Goal: Task Accomplishment & Management: Use online tool/utility

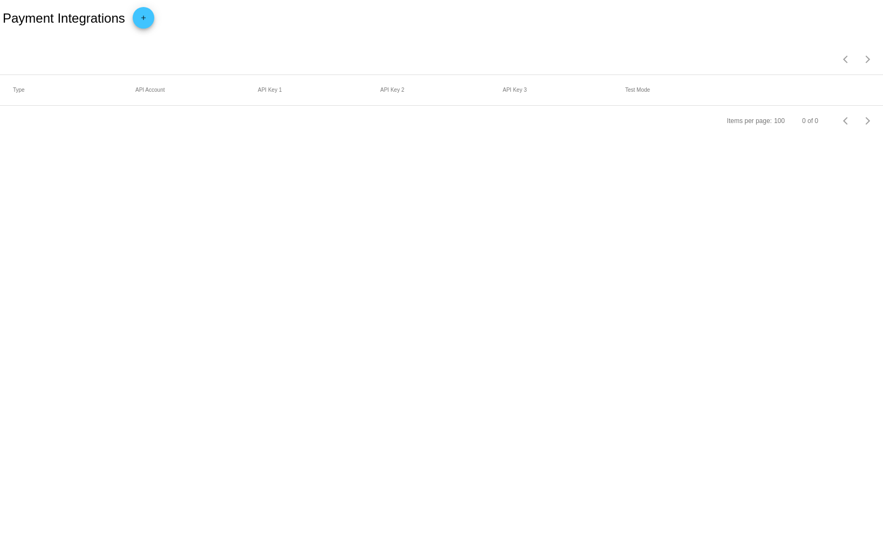
click at [141, 19] on mat-icon "add" at bounding box center [143, 20] width 13 height 13
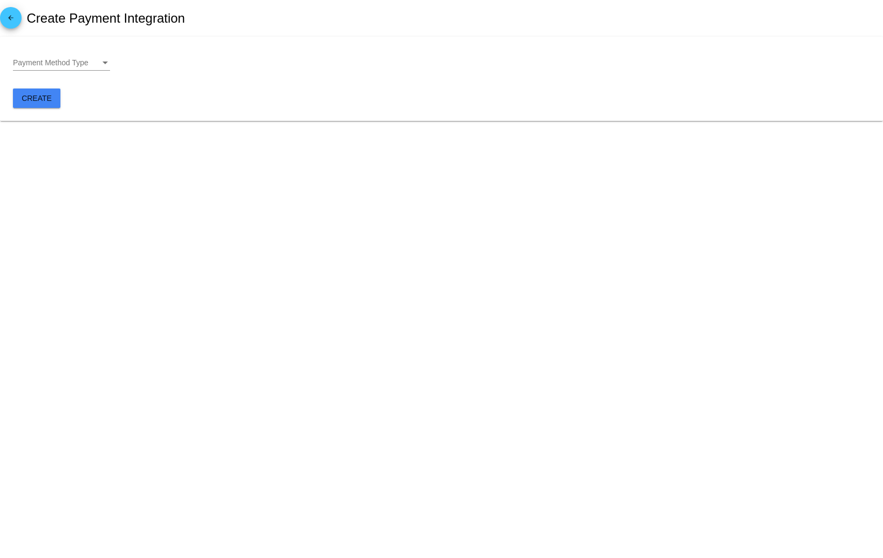
click at [90, 68] on div "Payment Method Type Payment Method Type" at bounding box center [61, 60] width 97 height 21
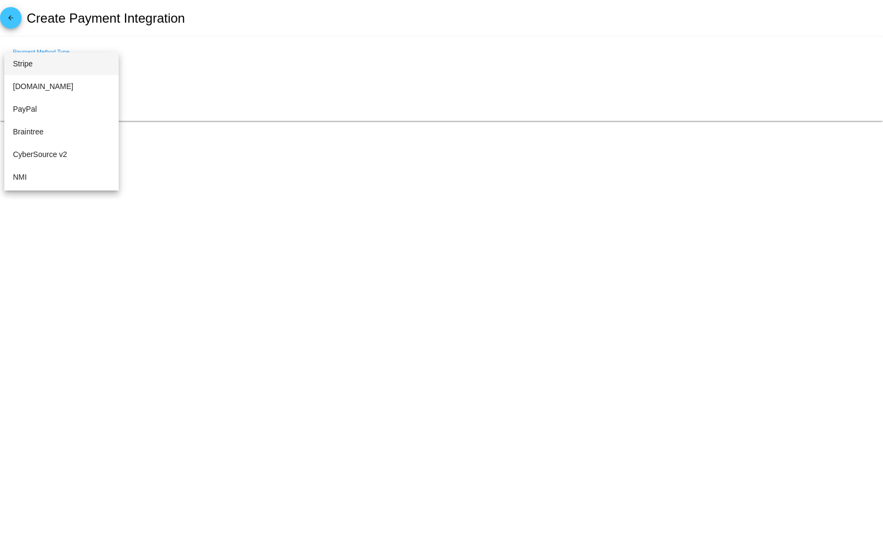
click at [73, 63] on span "Stripe" at bounding box center [61, 63] width 97 height 23
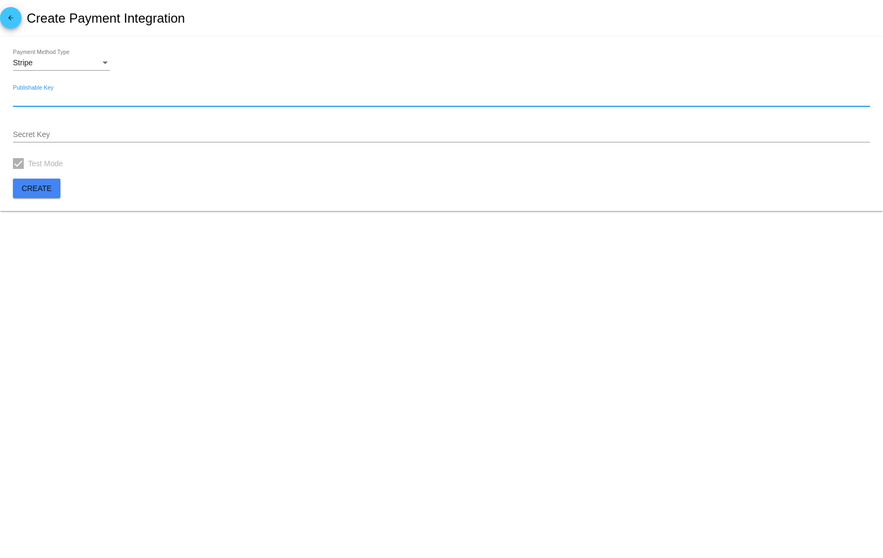
click at [115, 101] on input "Publishable Key" at bounding box center [441, 98] width 857 height 9
click at [166, 65] on div "Stripe Payment Method Type" at bounding box center [441, 65] width 857 height 31
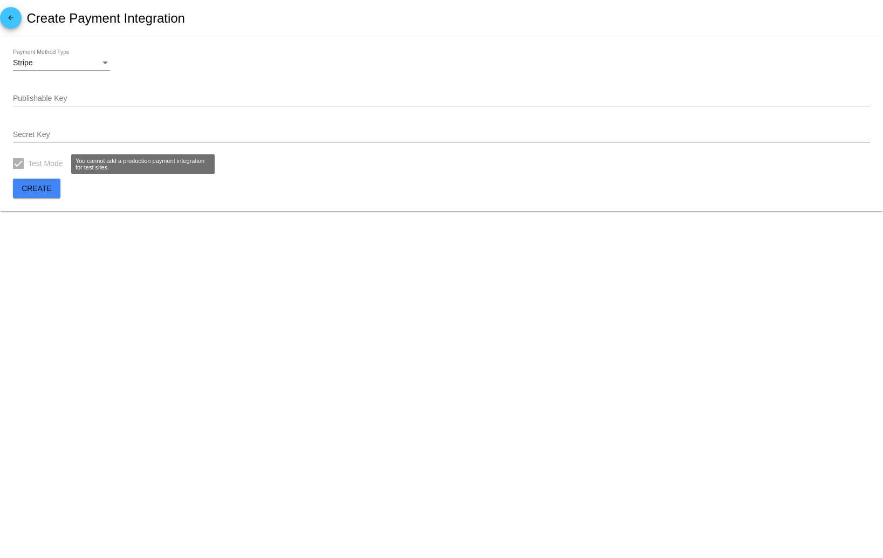
click at [47, 161] on span "Test Mode" at bounding box center [45, 163] width 35 height 13
click at [166, 61] on div "Stripe Payment Method Type" at bounding box center [441, 65] width 857 height 31
